Goal: Information Seeking & Learning: Learn about a topic

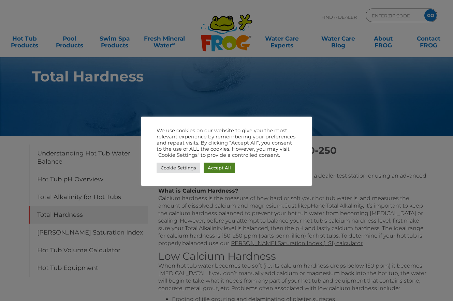
click at [218, 169] on link "Accept All" at bounding box center [219, 168] width 31 height 11
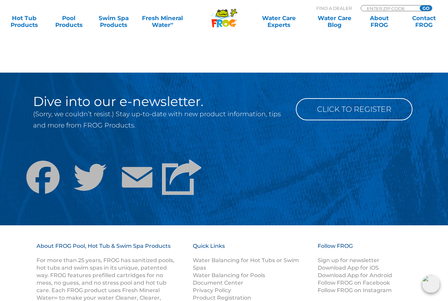
scroll to position [546, 0]
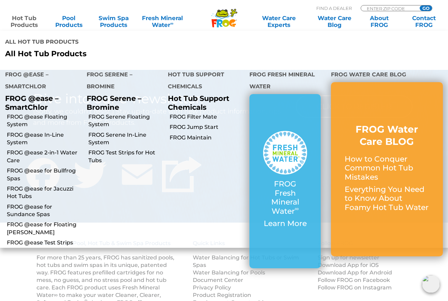
click at [31, 22] on link "Hot Tub Products" at bounding box center [24, 22] width 35 height 14
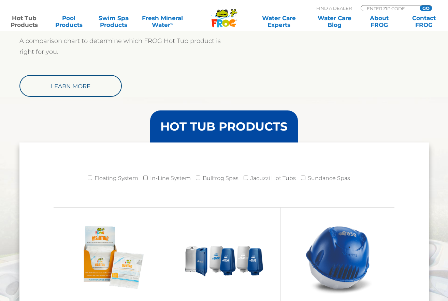
scroll to position [546, 0]
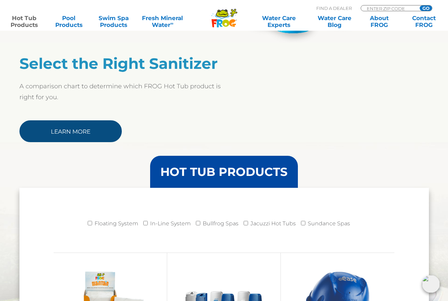
click at [86, 134] on link "Learn More" at bounding box center [70, 131] width 102 height 22
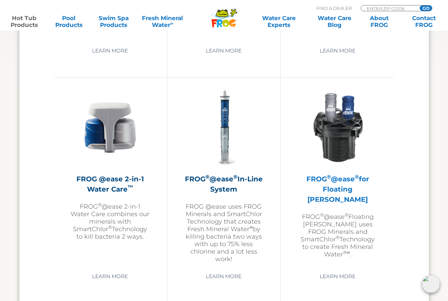
scroll to position [956, 0]
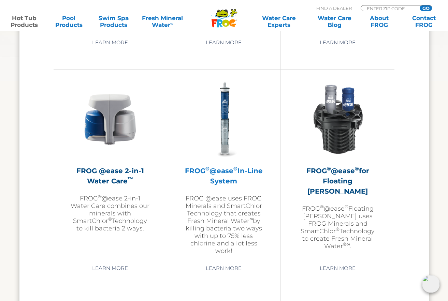
click at [221, 180] on h2 "FROG ® @ease ® In-Line System" at bounding box center [223, 176] width 79 height 20
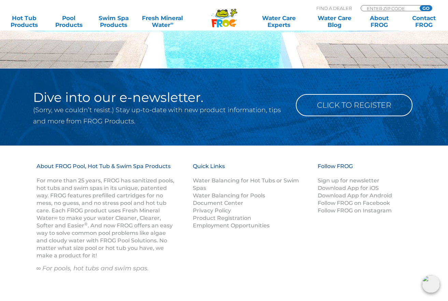
scroll to position [915, 0]
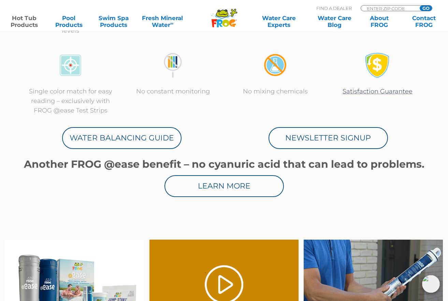
scroll to position [318, 0]
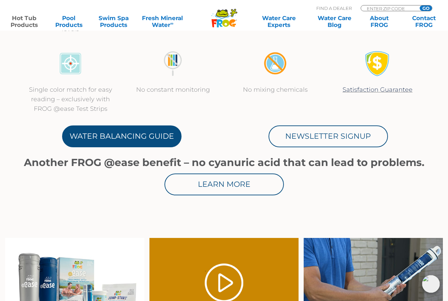
click at [123, 142] on link "Water Balancing Guide" at bounding box center [121, 137] width 119 height 22
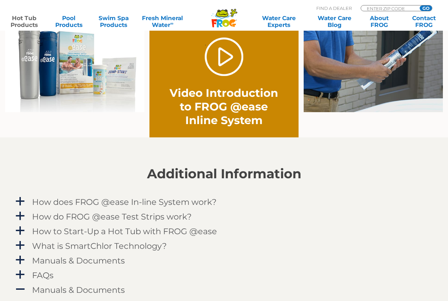
scroll to position [536, 0]
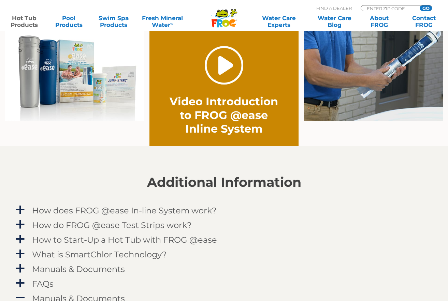
click at [221, 62] on link "." at bounding box center [224, 65] width 39 height 39
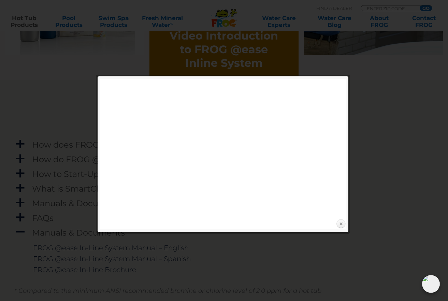
click at [341, 224] on link "Close" at bounding box center [341, 224] width 10 height 10
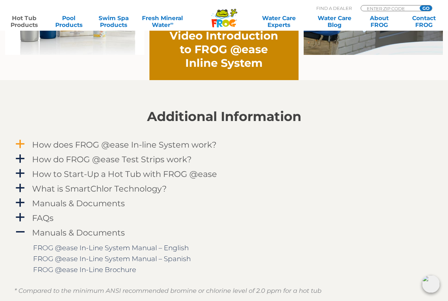
click at [16, 143] on span "a" at bounding box center [20, 144] width 10 height 10
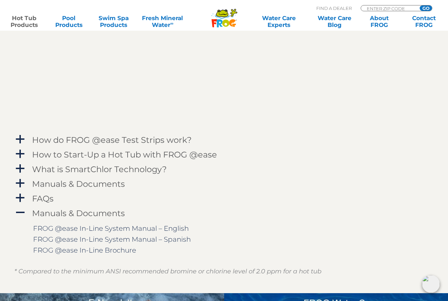
scroll to position [830, 0]
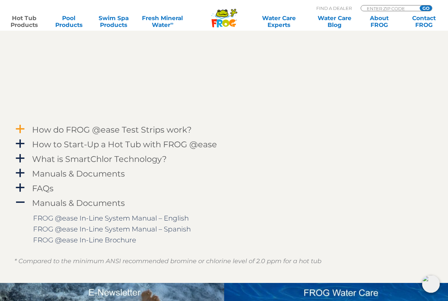
click at [18, 132] on span "a" at bounding box center [20, 129] width 10 height 10
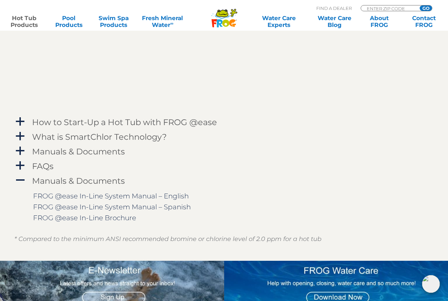
scroll to position [1057, 0]
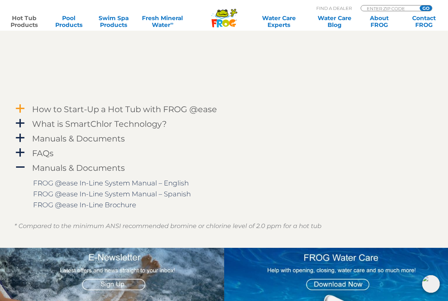
click at [21, 108] on span "a" at bounding box center [20, 109] width 10 height 10
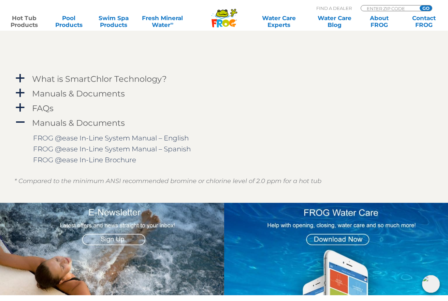
scroll to position [1239, 0]
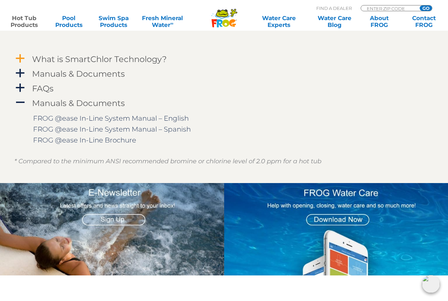
click at [21, 56] on span "a" at bounding box center [20, 59] width 10 height 10
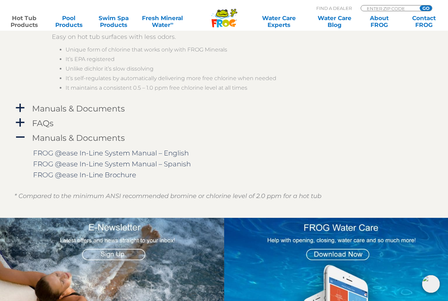
scroll to position [1513, 0]
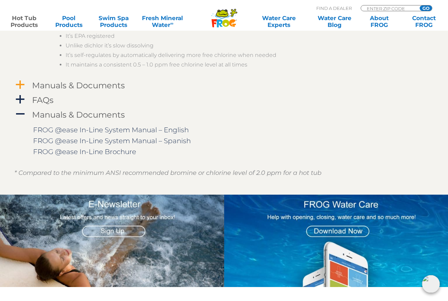
click at [20, 81] on span "a" at bounding box center [20, 85] width 10 height 10
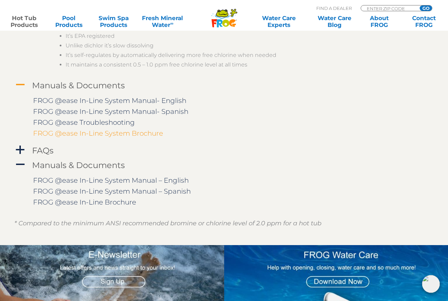
click at [93, 131] on link "FROG @ease In-Line System Brochure" at bounding box center [98, 133] width 130 height 8
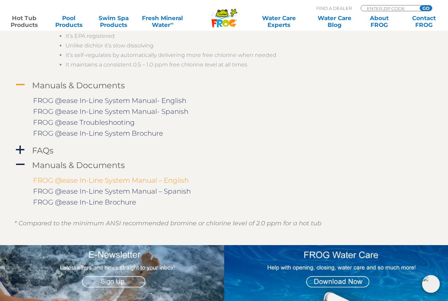
click at [132, 179] on link "FROG @ease In-Line System Manual – English" at bounding box center [111, 180] width 156 height 8
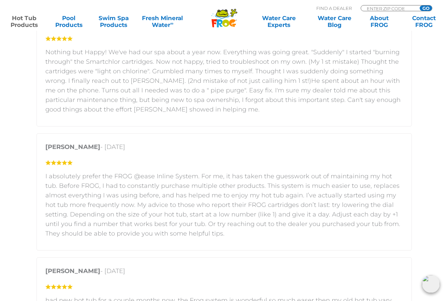
scroll to position [2286, 0]
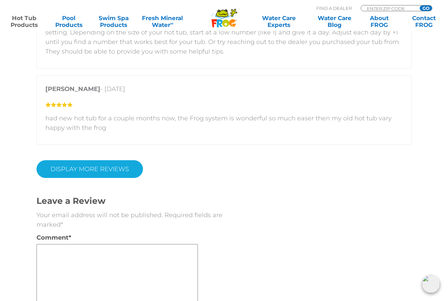
click at [90, 166] on link "Display More Reviews" at bounding box center [90, 169] width 107 height 18
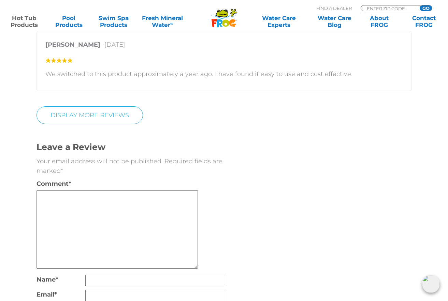
scroll to position [2605, 0]
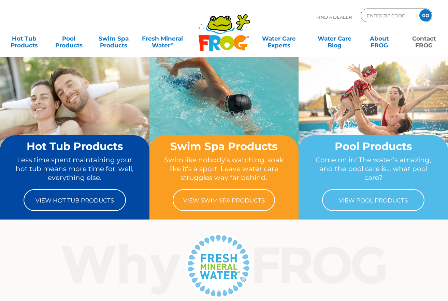
click at [426, 44] on link "Contact FROG" at bounding box center [424, 39] width 35 height 14
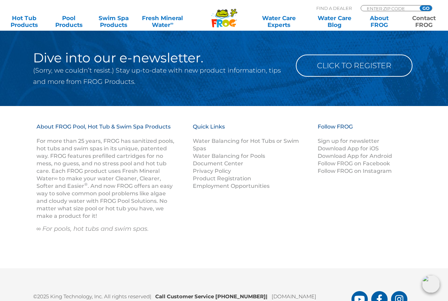
scroll to position [819, 0]
